Goal: Information Seeking & Learning: Compare options

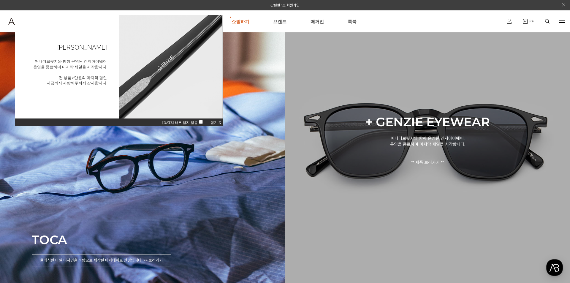
click at [510, 146] on div "+ GENZIE EYEWEAR 어나더브릿지와 함께 운영된 겐지아이웨어. 운영을 종료하며 마지막 세일을 시작합니다. ** 제품 보러가기 **" at bounding box center [427, 141] width 192 height 84
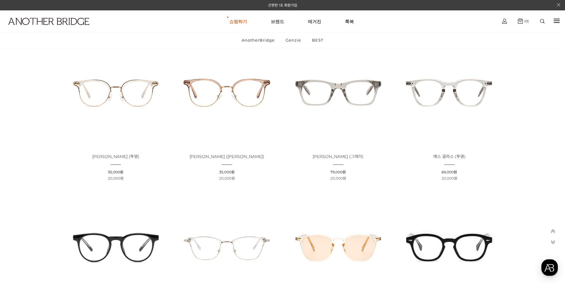
scroll to position [356, 0]
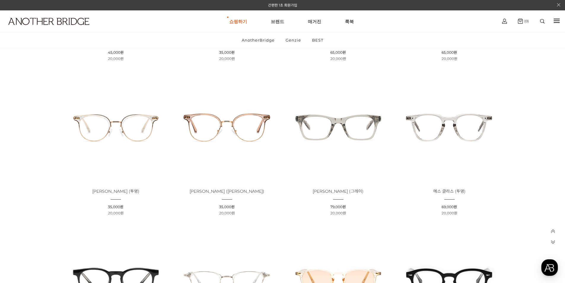
click at [467, 125] on img at bounding box center [449, 126] width 107 height 107
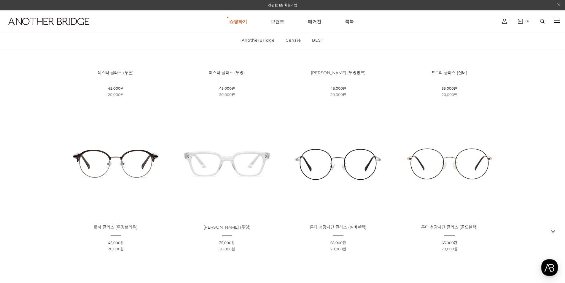
scroll to position [20, 0]
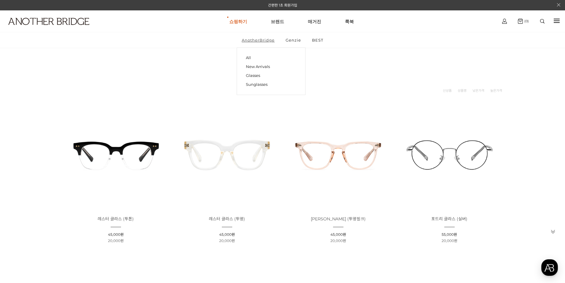
click at [263, 41] on link "AnotherBridge" at bounding box center [258, 39] width 43 height 15
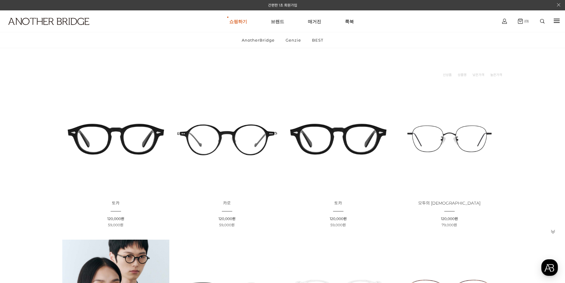
scroll to position [59, 0]
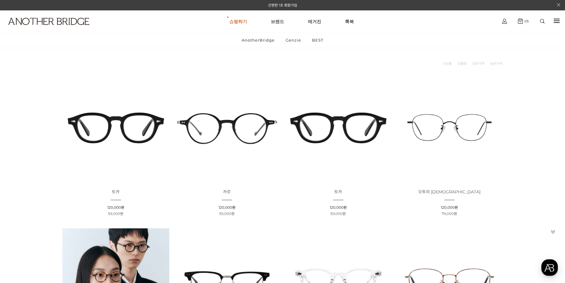
click at [335, 134] on img at bounding box center [338, 127] width 107 height 107
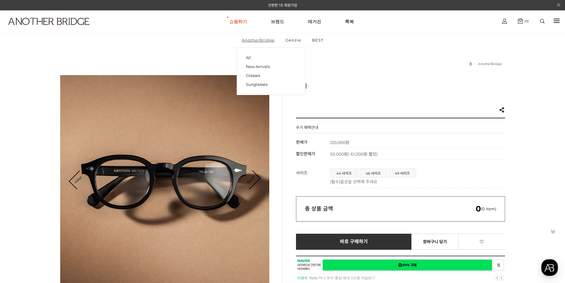
click at [257, 42] on link "AnotherBridge" at bounding box center [258, 39] width 43 height 15
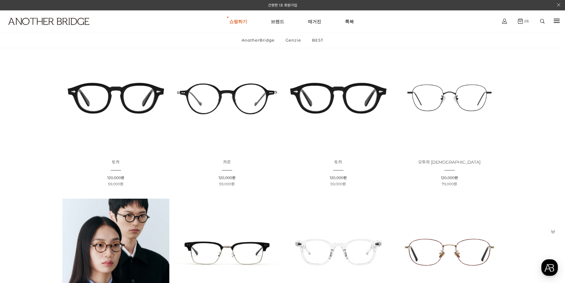
click at [135, 100] on img at bounding box center [115, 97] width 107 height 107
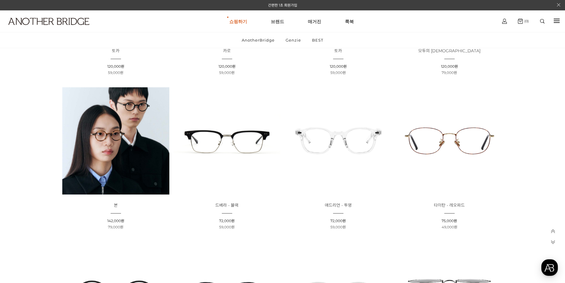
click at [484, 151] on img at bounding box center [449, 140] width 107 height 107
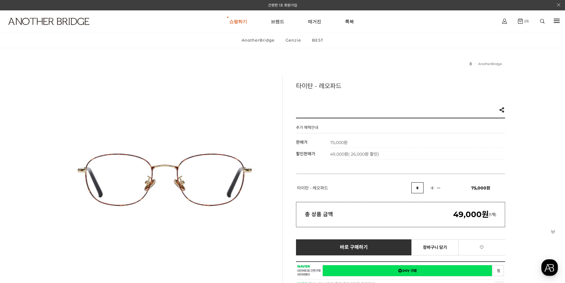
click at [379, 155] on span "( 26,000원 할인)" at bounding box center [363, 153] width 31 height 5
click at [354, 141] on td "75,000원" at bounding box center [417, 142] width 175 height 12
click at [257, 35] on link "AnotherBridge" at bounding box center [258, 39] width 43 height 15
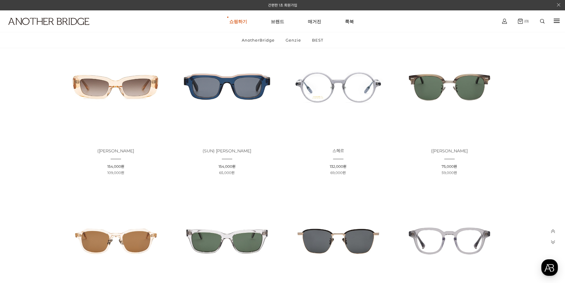
scroll to position [564, 0]
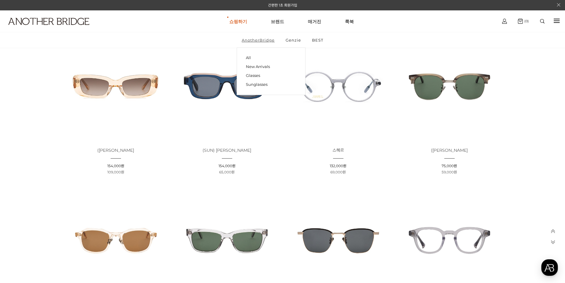
click at [267, 41] on link "AnotherBridge" at bounding box center [258, 39] width 43 height 15
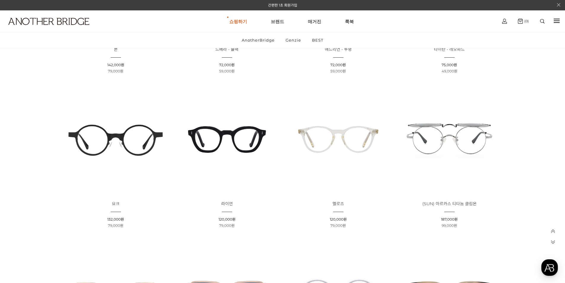
scroll to position [505, 0]
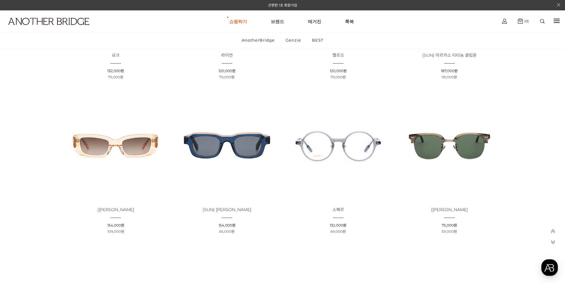
click at [472, 159] on img at bounding box center [449, 145] width 107 height 107
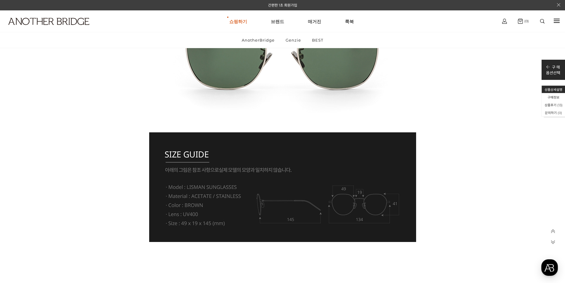
scroll to position [2404, 0]
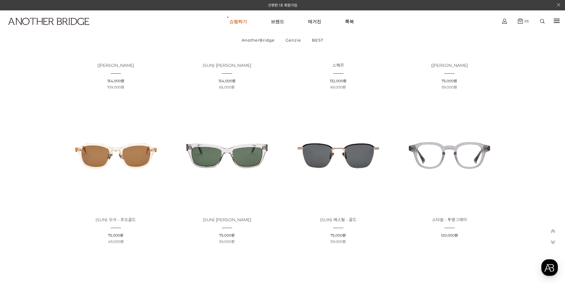
scroll to position [653, 0]
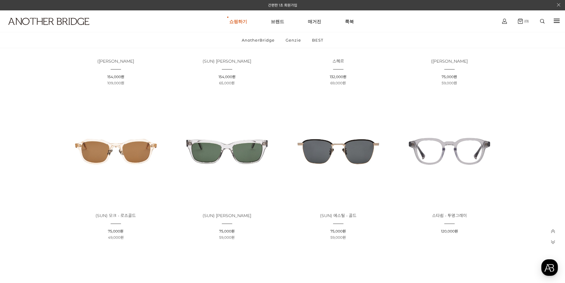
click at [475, 158] on img at bounding box center [449, 151] width 107 height 107
click at [351, 154] on img at bounding box center [338, 151] width 107 height 107
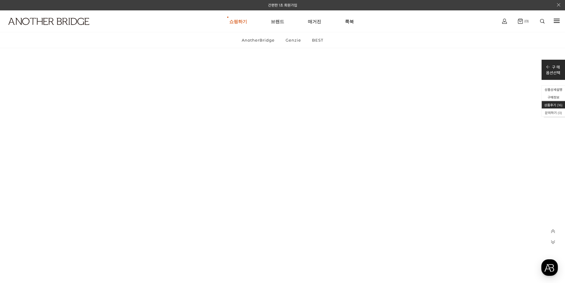
scroll to position [6975, 0]
click at [259, 37] on link "AnotherBridge" at bounding box center [258, 39] width 43 height 15
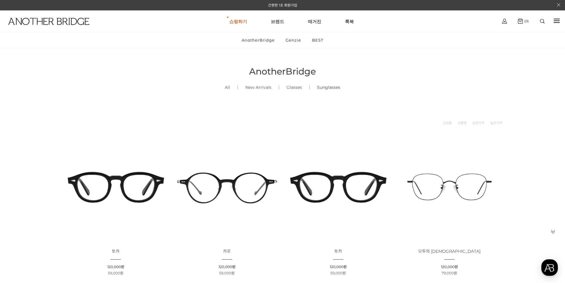
click at [331, 87] on link "Sunglasses ()" at bounding box center [329, 87] width 38 height 20
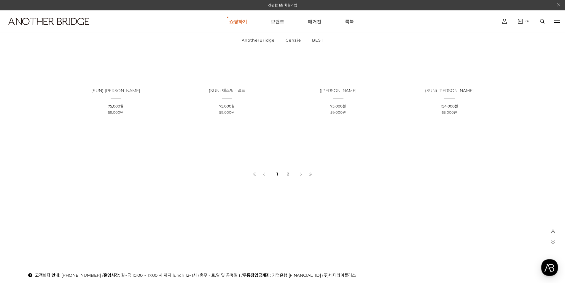
scroll to position [475, 0]
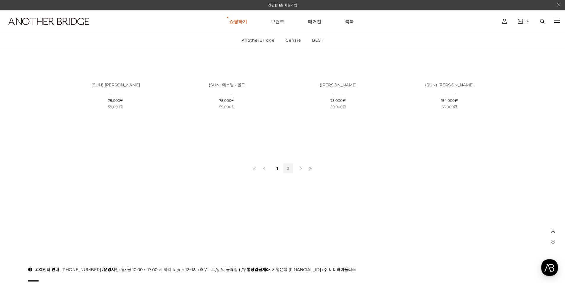
click at [289, 170] on link "2" at bounding box center [288, 168] width 10 height 10
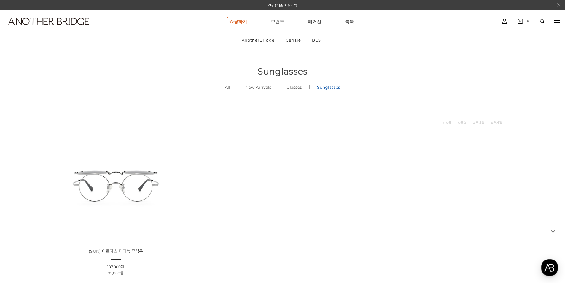
click at [293, 87] on link "Glasses ()" at bounding box center [294, 87] width 30 height 20
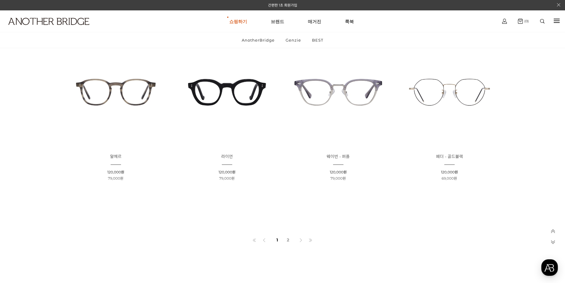
scroll to position [445, 0]
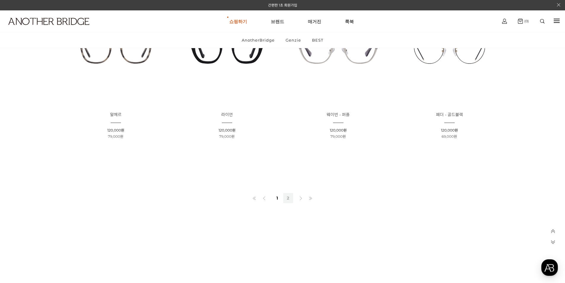
click at [288, 198] on link "2" at bounding box center [288, 198] width 10 height 10
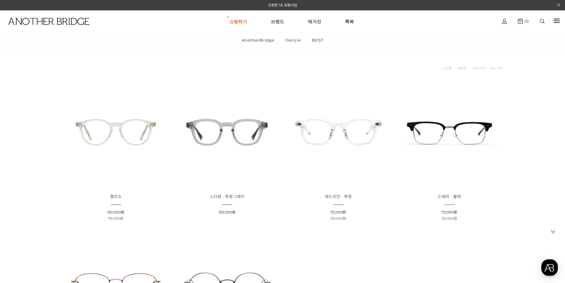
scroll to position [59, 0]
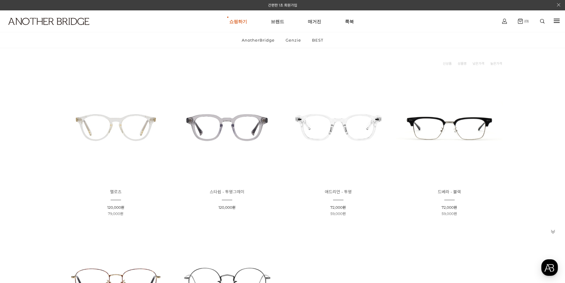
click at [335, 183] on li "상품명 : 애드리언 - 투명 판매가 : 72,000원 할인판매가 : 59,000원" at bounding box center [338, 145] width 111 height 148
click at [343, 134] on img at bounding box center [338, 127] width 107 height 107
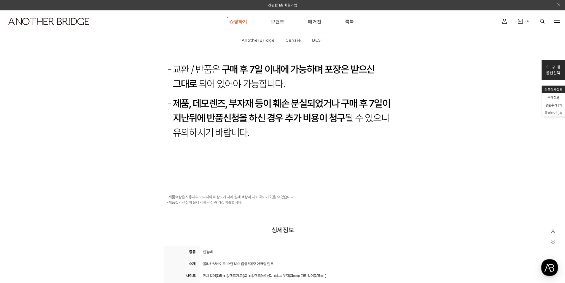
scroll to position [8400, 0]
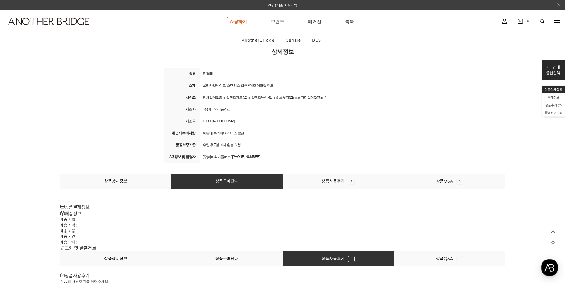
click at [245, 99] on div "전체길이(136mm), 렌즈가로(52mm), 렌즈높이(41mm), 브릿지(21mm), 다리길이(149mm)" at bounding box center [300, 97] width 199 height 8
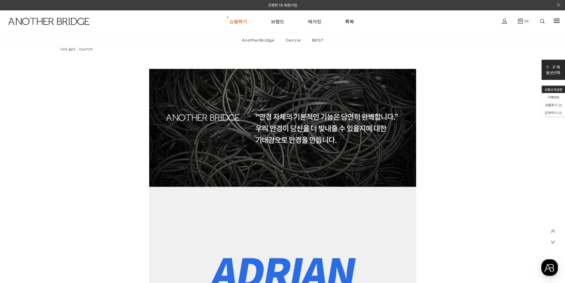
scroll to position [0, 0]
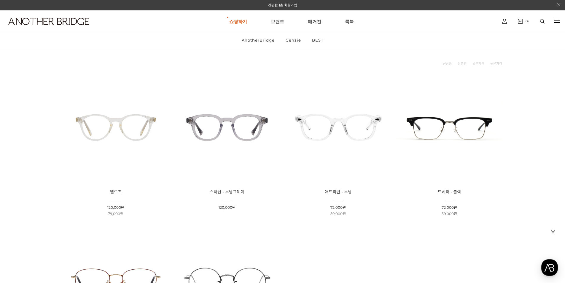
click at [109, 137] on img at bounding box center [115, 127] width 107 height 107
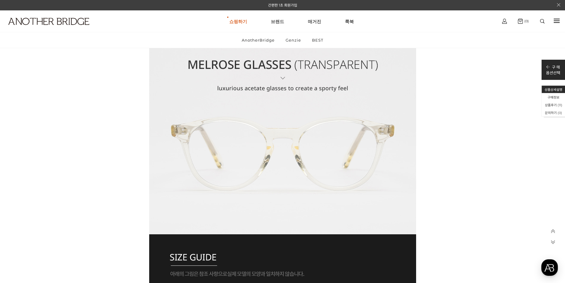
scroll to position [831, 0]
